Goal: Information Seeking & Learning: Understand process/instructions

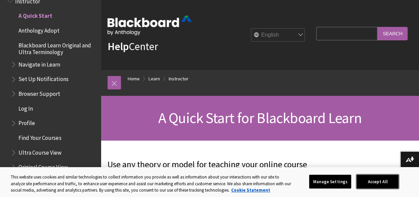
click at [373, 181] on button "Accept All" at bounding box center [377, 181] width 42 height 14
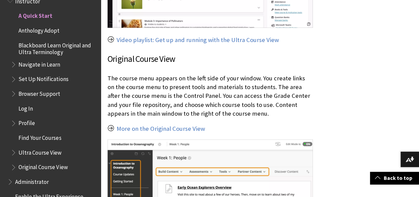
scroll to position [902, 0]
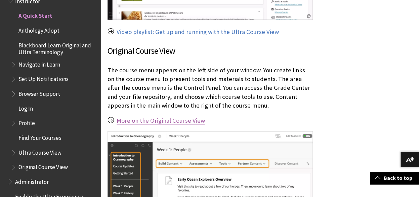
click at [152, 117] on link "More on the Original Course View" at bounding box center [161, 121] width 88 height 8
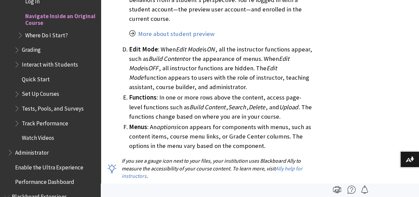
scroll to position [486, 0]
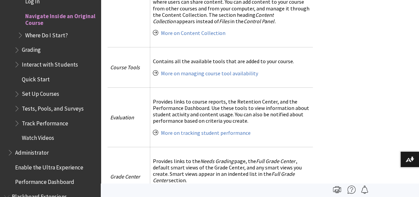
scroll to position [2396, 0]
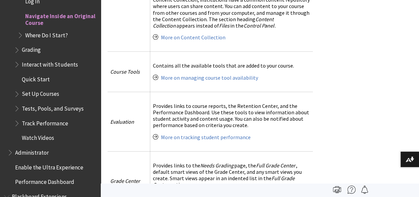
click at [44, 93] on span "Set Up Courses" at bounding box center [40, 92] width 37 height 9
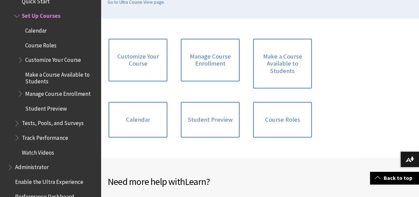
scroll to position [164, 0]
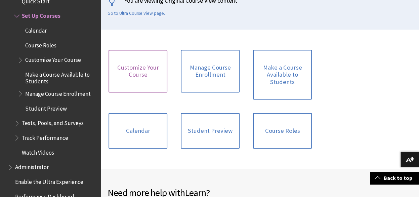
click at [146, 79] on link "Customize Your Course" at bounding box center [137, 71] width 59 height 43
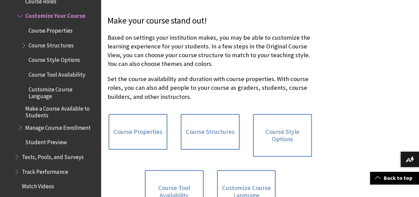
scroll to position [171, 0]
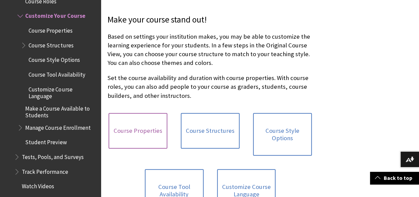
click at [138, 131] on link "Course Properties" at bounding box center [137, 131] width 59 height 36
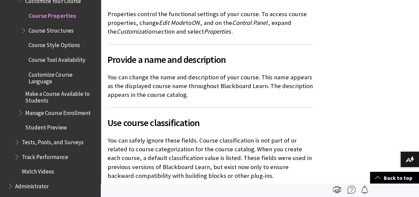
scroll to position [106, 0]
